Goal: Complete application form

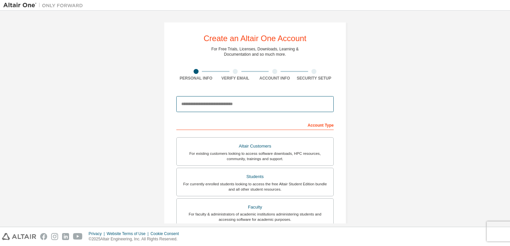
click at [239, 105] on input "email" at bounding box center [254, 104] width 157 height 16
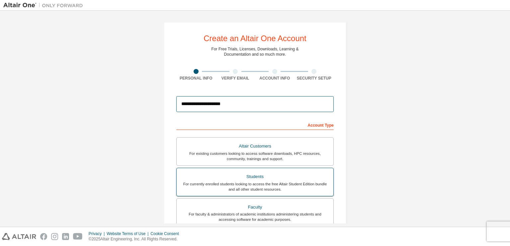
scroll to position [33, 0]
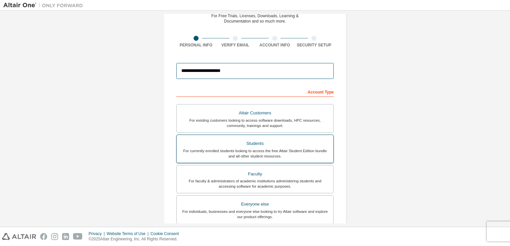
type input "**********"
click at [270, 152] on div "For currently enrolled students looking to access the free Altair Student Editi…" at bounding box center [255, 153] width 149 height 11
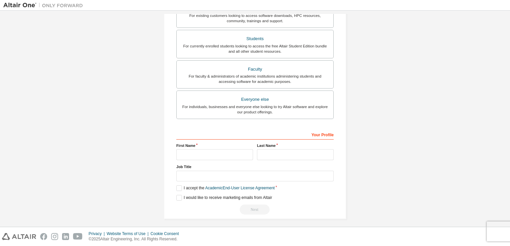
scroll to position [140, 0]
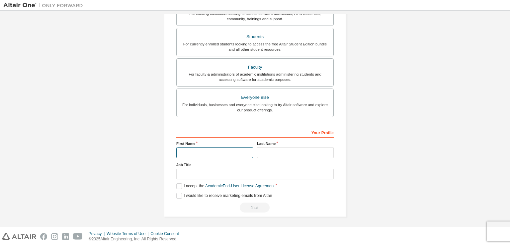
click at [213, 156] on input "text" at bounding box center [214, 152] width 77 height 11
type input "*****"
click at [262, 155] on input "text" at bounding box center [295, 152] width 77 height 11
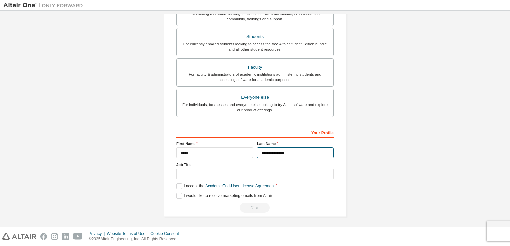
type input "**********"
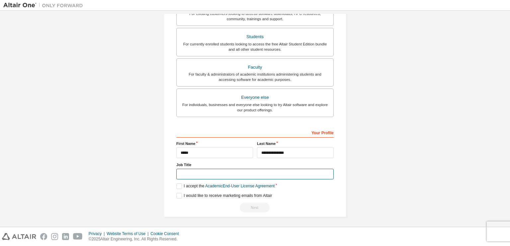
click at [227, 173] on input "text" at bounding box center [254, 174] width 157 height 11
type input "*******"
click at [179, 184] on label "I accept the Academic End-User License Agreement" at bounding box center [225, 187] width 98 height 6
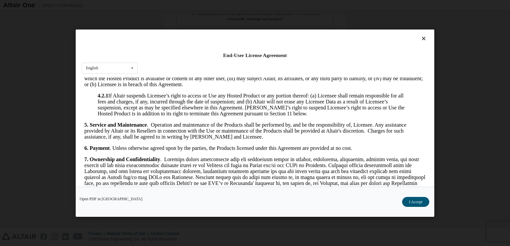
scroll to position [1107, 0]
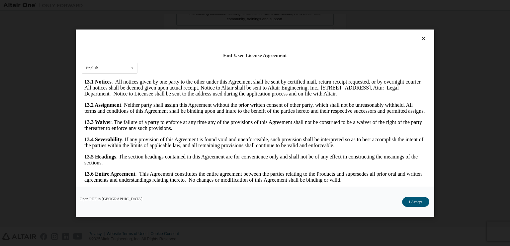
drag, startPoint x: 424, startPoint y: 109, endPoint x: 502, endPoint y: 276, distance: 183.9
click at [418, 201] on button "I Accept" at bounding box center [415, 202] width 27 height 10
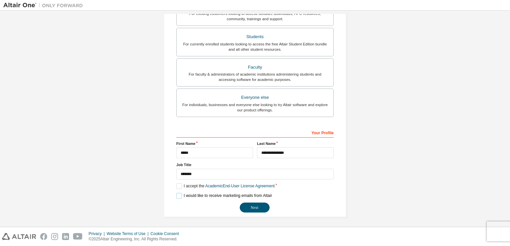
click at [182, 194] on label "I would like to receive marketing emails from Altair" at bounding box center [224, 196] width 96 height 6
click at [256, 207] on button "Next" at bounding box center [255, 208] width 30 height 10
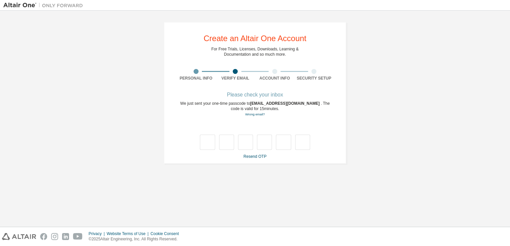
scroll to position [0, 0]
type input "*"
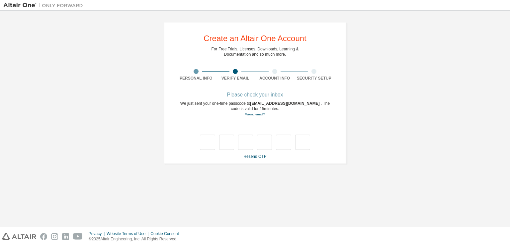
type input "*"
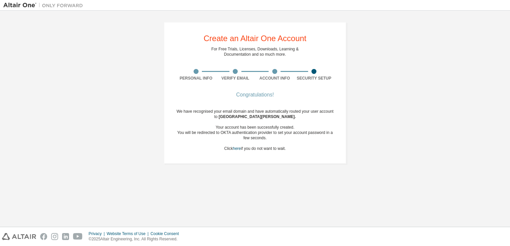
drag, startPoint x: 320, startPoint y: 60, endPoint x: 288, endPoint y: 106, distance: 56.0
click at [288, 106] on div "Congratulations! We have recognised your email domain and have automatically ro…" at bounding box center [254, 126] width 157 height 66
